Goal: Task Accomplishment & Management: Use online tool/utility

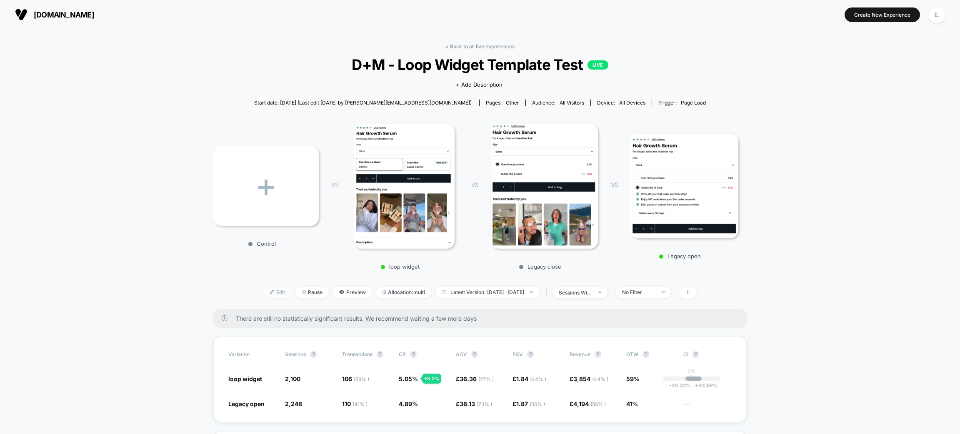
click at [266, 289] on span "Edit" at bounding box center [278, 292] width 28 height 11
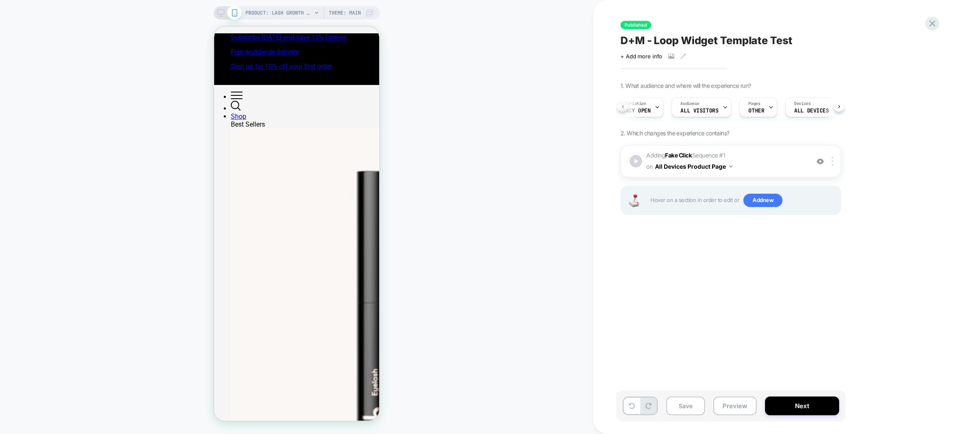
scroll to position [0, 2]
click at [664, 108] on div "A/B Variation Legacy open" at bounding box center [644, 107] width 51 height 19
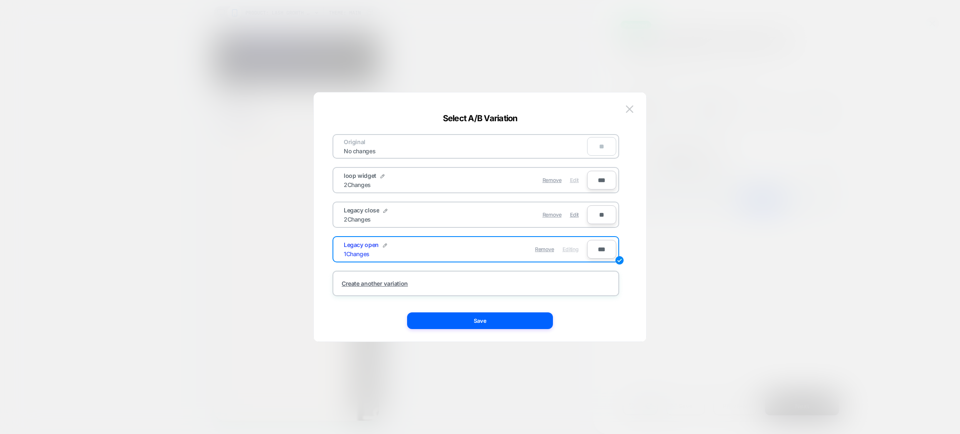
click at [574, 180] on span "Edit" at bounding box center [574, 180] width 9 height 6
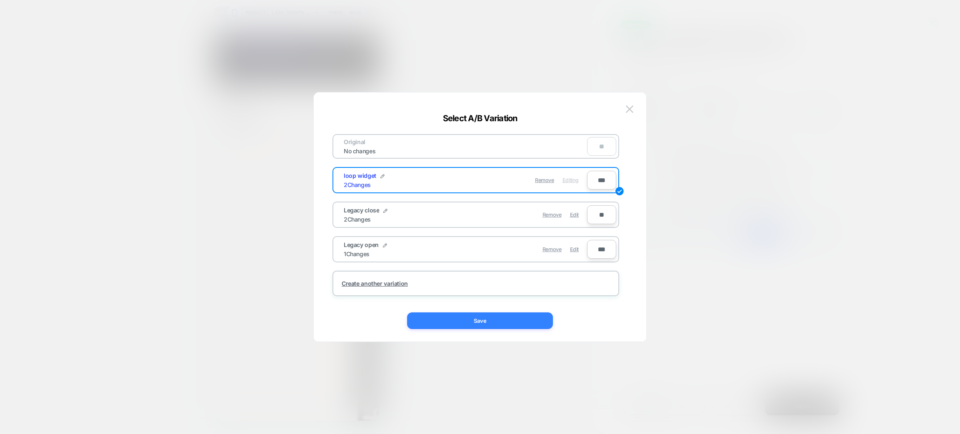
click at [0, 0] on button "Save" at bounding box center [0, 0] width 0 height 0
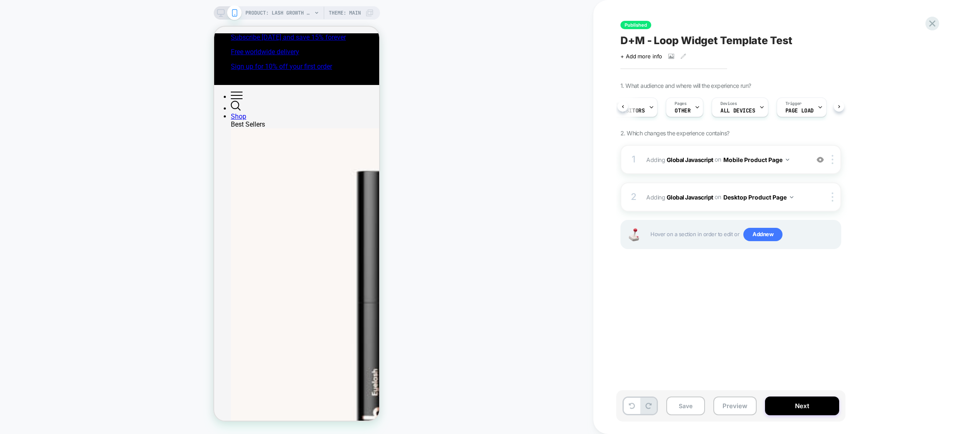
scroll to position [0, 94]
click at [0, 0] on span "Adding Global Javascript on Mobile Product Page" at bounding box center [0, 0] width 0 height 0
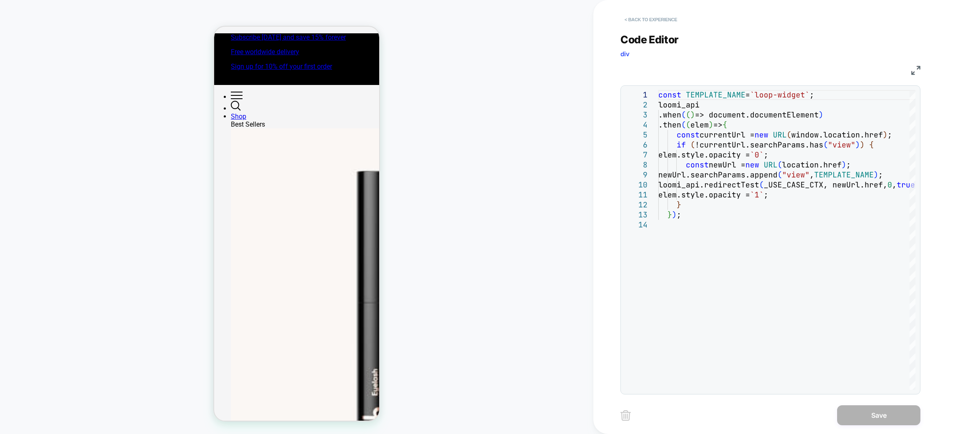
click at [0, 0] on button "< Back to experience" at bounding box center [0, 0] width 0 height 0
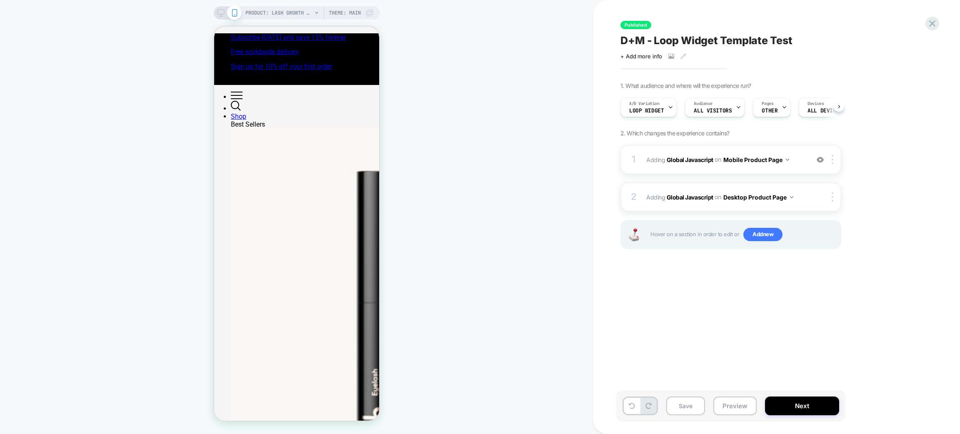
scroll to position [0, 0]
click at [726, 206] on div "2 Adding Global Javascript on Desktop Product Page Copy to Mobile Target All De…" at bounding box center [731, 197] width 221 height 29
drag, startPoint x: 221, startPoint y: 15, endPoint x: 218, endPoint y: 1, distance: 14.2
click at [221, 15] on icon at bounding box center [221, 13] width 8 height 8
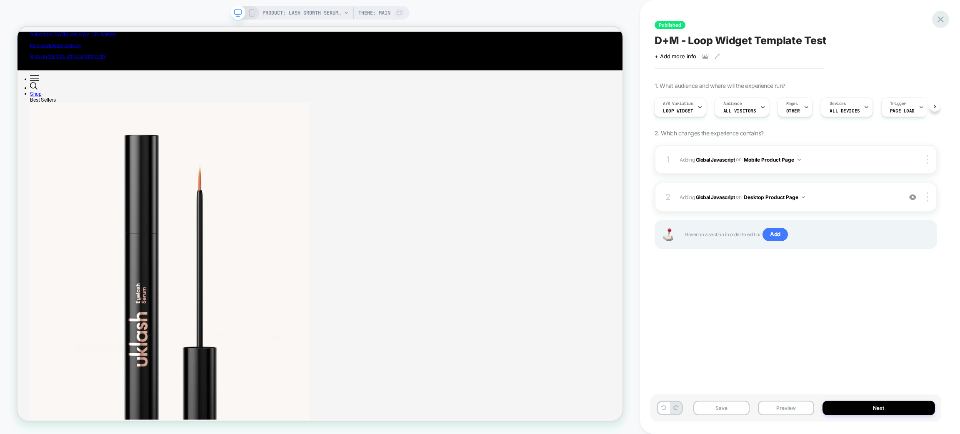
click at [0, 0] on icon at bounding box center [0, 0] width 0 height 0
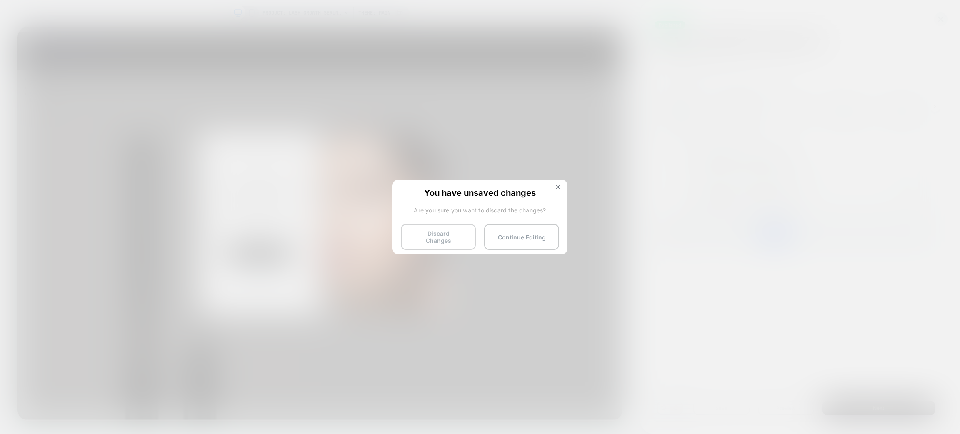
click at [0, 0] on button "Discard Changes" at bounding box center [0, 0] width 0 height 0
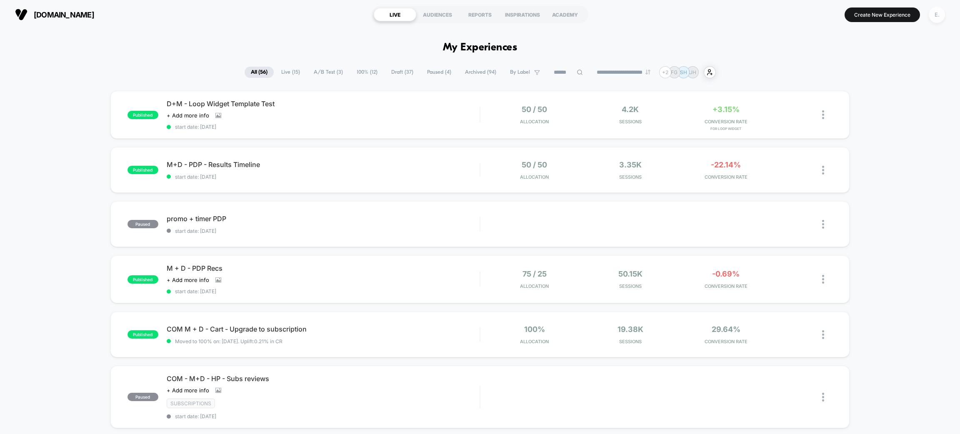
click at [937, 13] on div "E." at bounding box center [937, 15] width 16 height 16
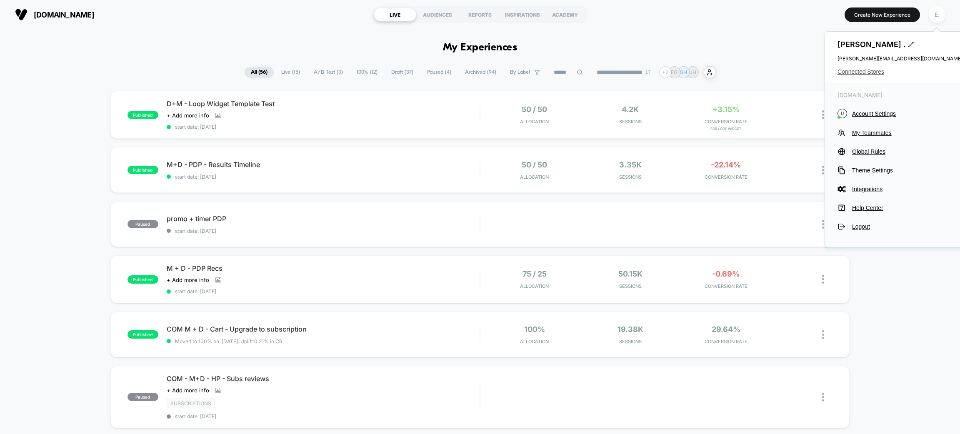
click at [874, 73] on span "Connected Stores" at bounding box center [900, 71] width 125 height 7
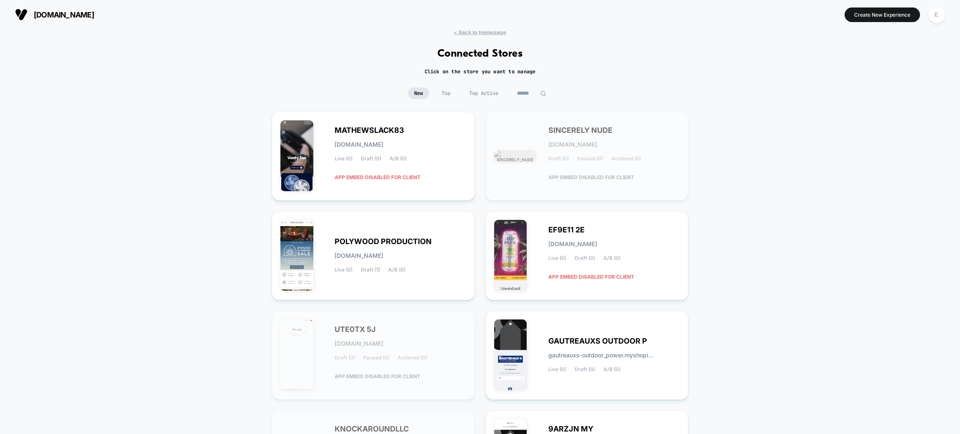
click at [529, 95] on input at bounding box center [532, 94] width 42 height 12
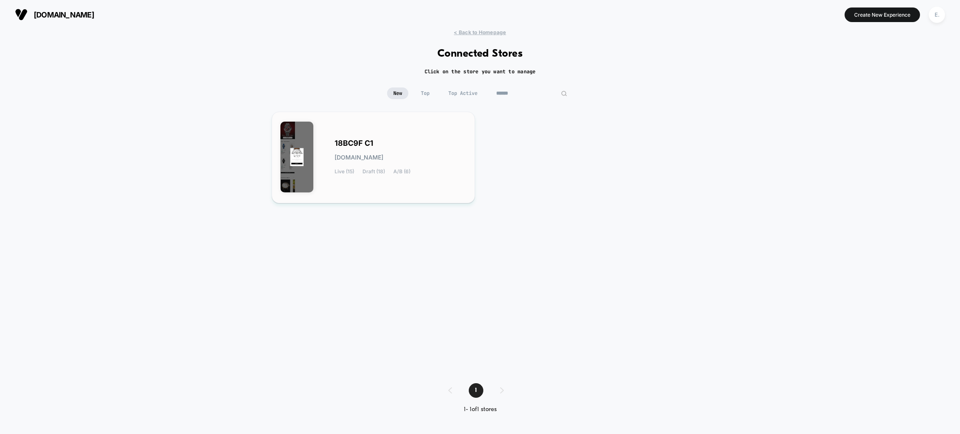
type input "******"
click at [462, 123] on div "18BC9F C1 [DOMAIN_NAME] Live (15) Draft (18) A/B (6)" at bounding box center [373, 157] width 186 height 74
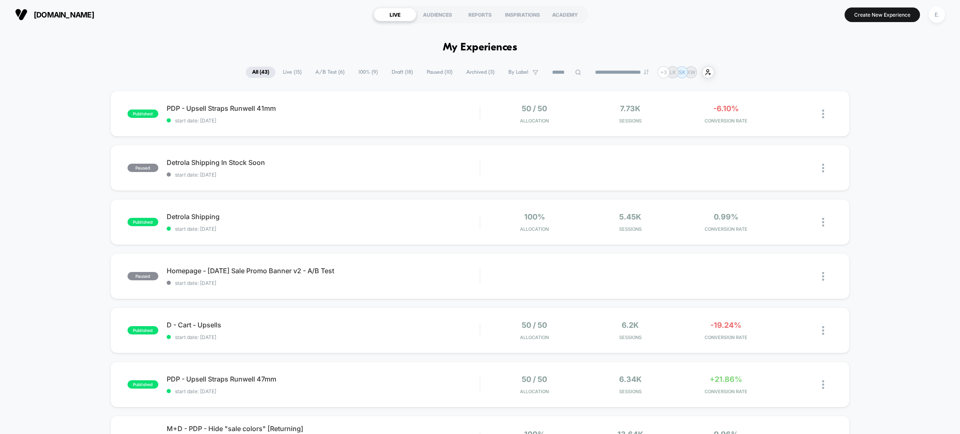
click at [292, 67] on span "Live ( 15 )" at bounding box center [292, 72] width 31 height 11
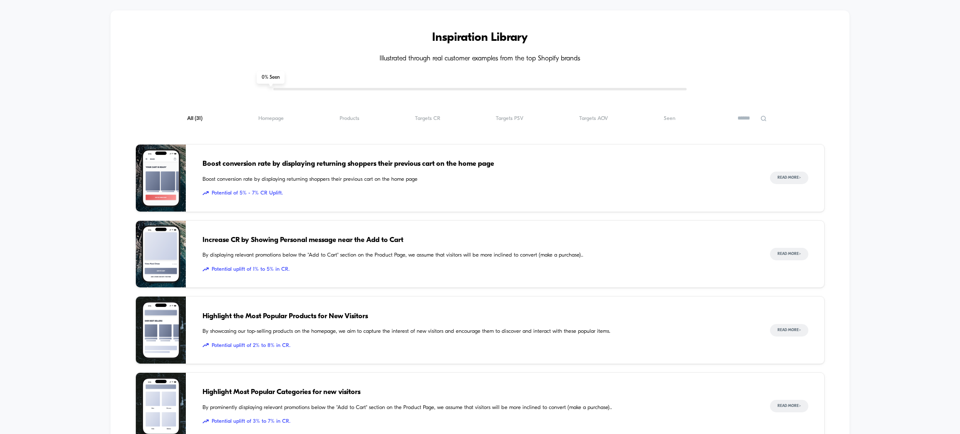
scroll to position [938, 0]
